Goal: Task Accomplishment & Management: Use online tool/utility

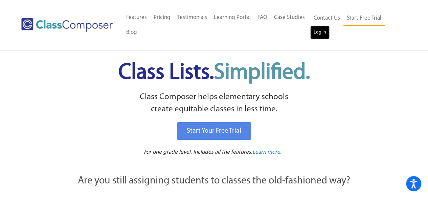
click at [326, 28] on link "Log In" at bounding box center [320, 33] width 19 height 14
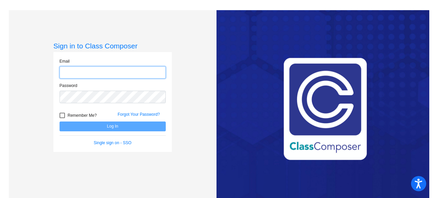
type input "[EMAIL_ADDRESS][PERSON_NAME][DOMAIN_NAME]"
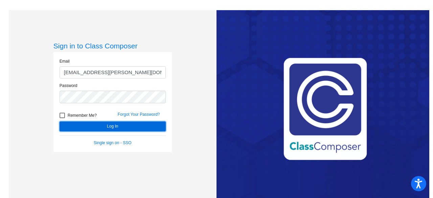
click at [107, 129] on button "Log In" at bounding box center [113, 127] width 106 height 10
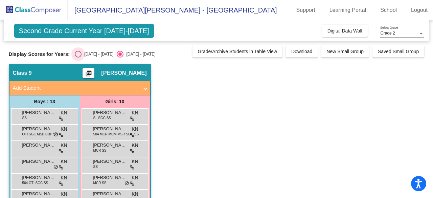
click at [77, 52] on div "Select an option" at bounding box center [78, 54] width 7 height 7
click at [78, 58] on input "2024 - 2025" at bounding box center [78, 58] width 0 height 0
radio input "true"
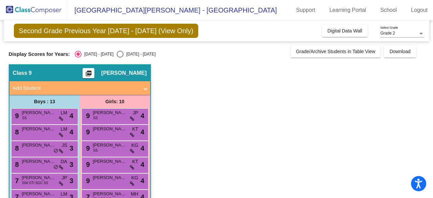
click at [93, 74] on mat-icon "picture_as_pdf" at bounding box center [89, 74] width 8 height 9
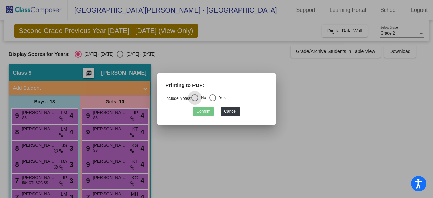
click at [216, 98] on div "Select an option" at bounding box center [213, 97] width 7 height 7
click at [213, 101] on input "Yes" at bounding box center [213, 101] width 0 height 0
radio input "true"
click at [203, 113] on button "Confirm" at bounding box center [203, 112] width 21 height 10
